Goal: Information Seeking & Learning: Learn about a topic

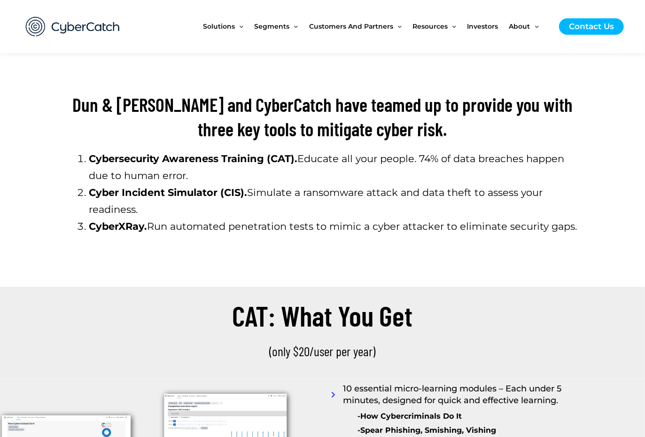
scroll to position [591, 0]
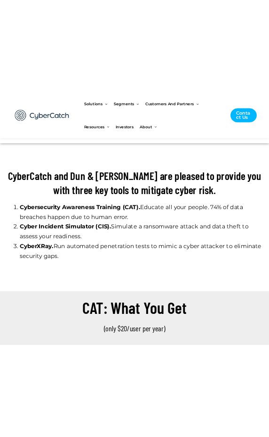
scroll to position [955, 0]
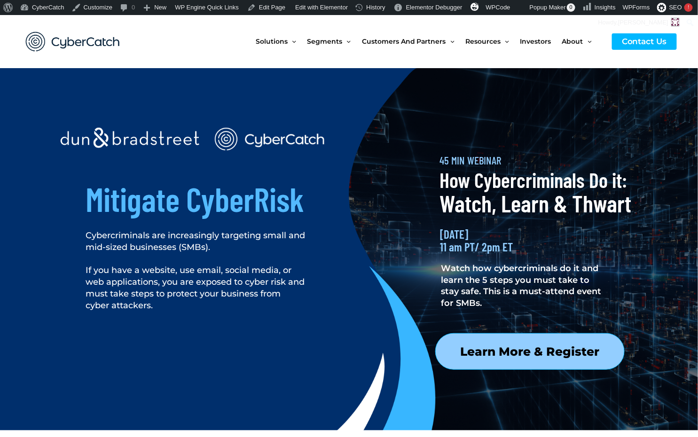
click at [495, 356] on div at bounding box center [512, 397] width 260 height 115
